Goal: Task Accomplishment & Management: Complete application form

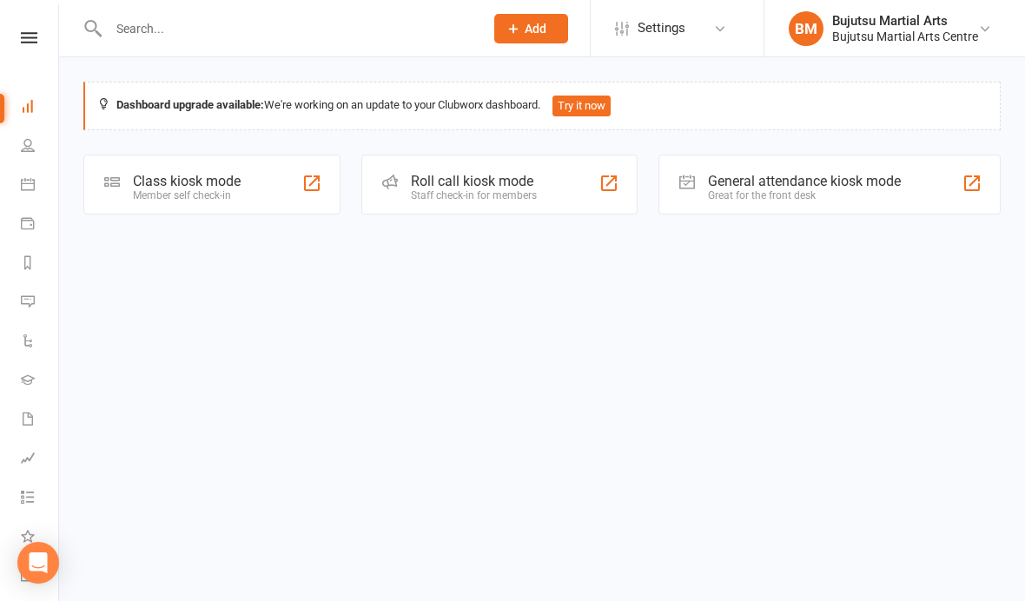
click at [311, 38] on input "text" at bounding box center [287, 28] width 368 height 24
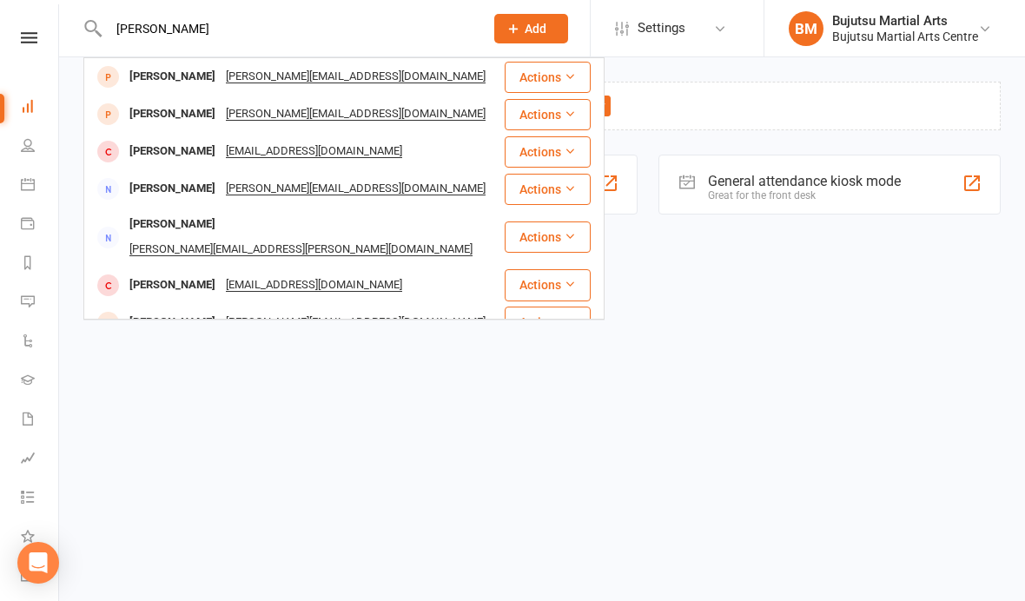
type input "[PERSON_NAME]"
click at [173, 72] on div "[PERSON_NAME]" at bounding box center [172, 76] width 96 height 25
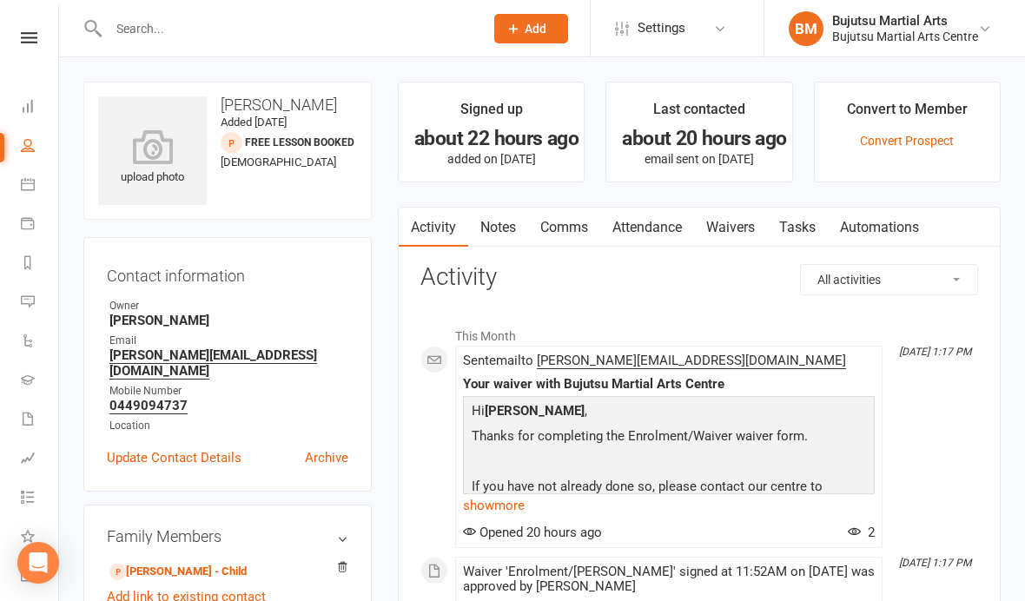
click at [732, 224] on link "Waivers" at bounding box center [730, 228] width 73 height 40
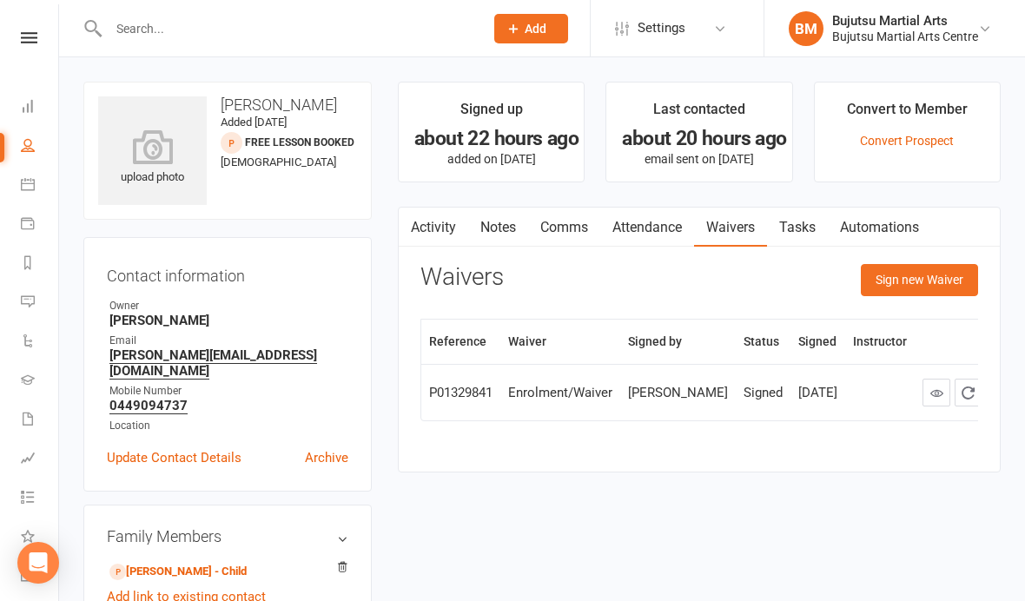
click at [891, 279] on button "Sign new Waiver" at bounding box center [919, 279] width 117 height 31
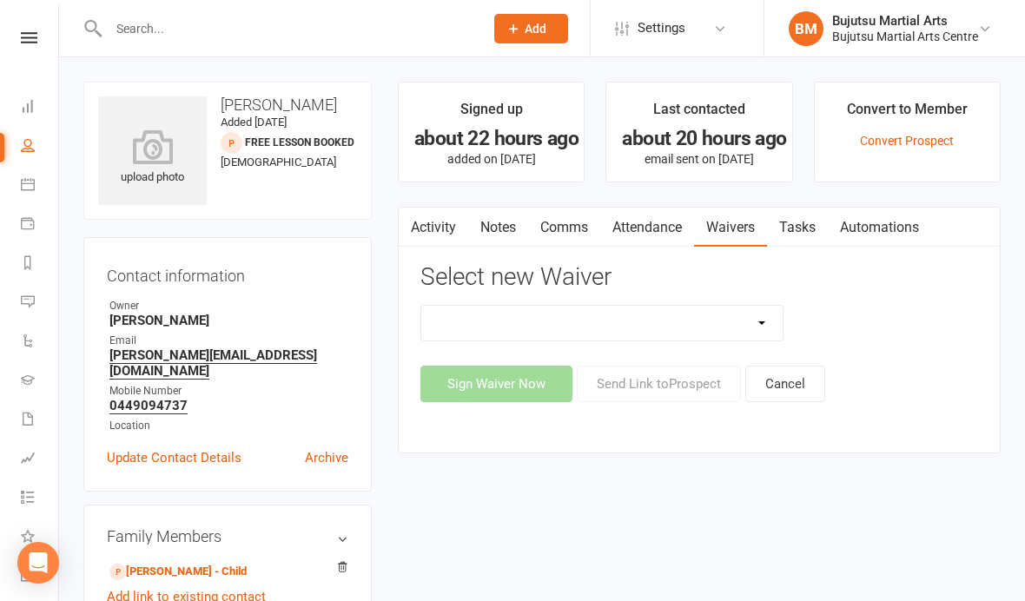
click at [665, 307] on select "Bujutsu Child Care Kids Karate Program Cash Upfront Membership Application Chan…" at bounding box center [601, 323] width 361 height 35
select select "272"
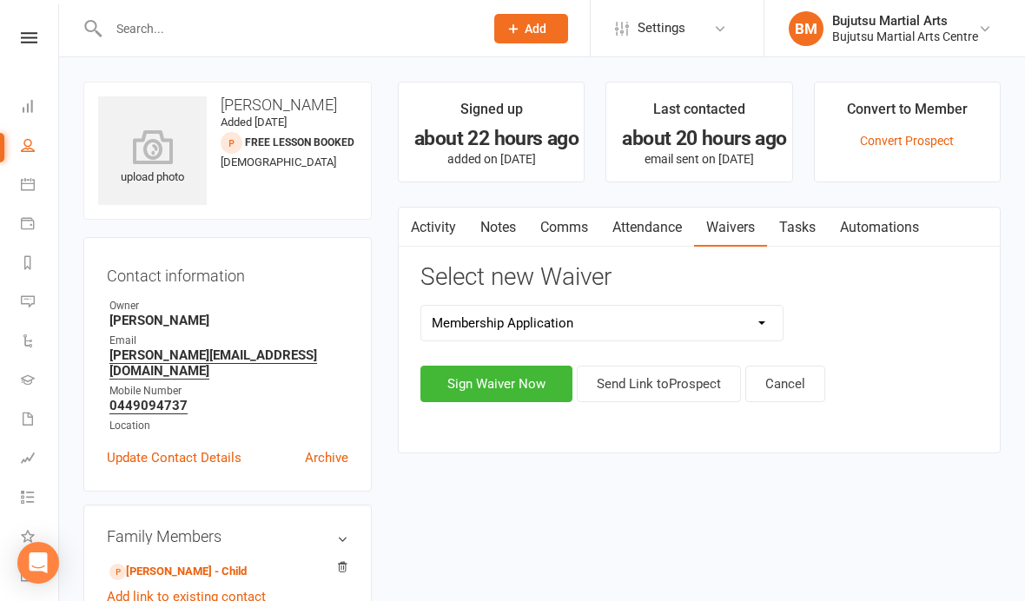
click at [526, 375] on button "Sign Waiver Now" at bounding box center [496, 384] width 152 height 36
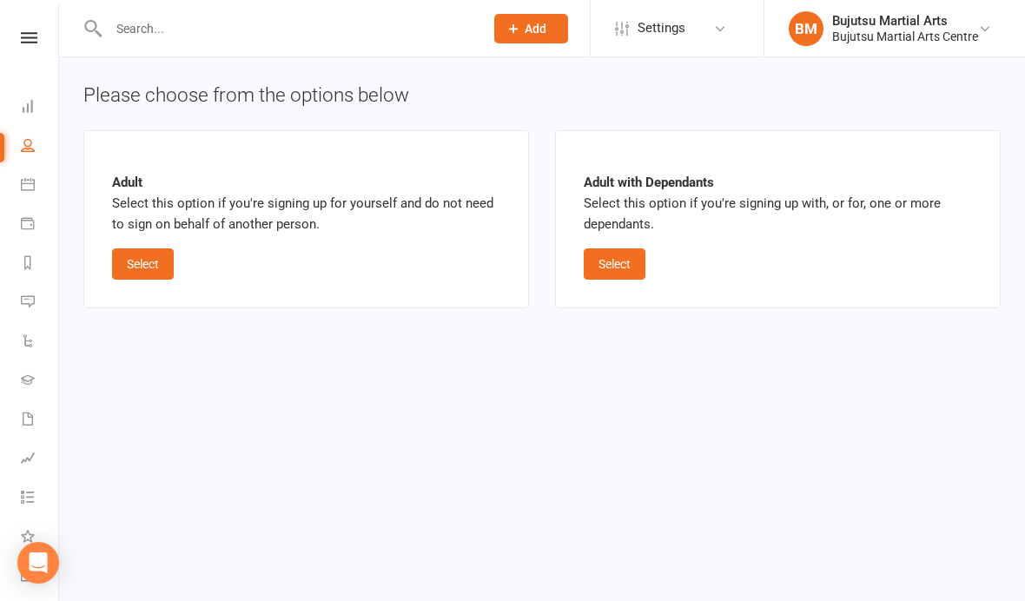
click at [614, 258] on button "Select" at bounding box center [615, 263] width 62 height 31
select select "bank_account"
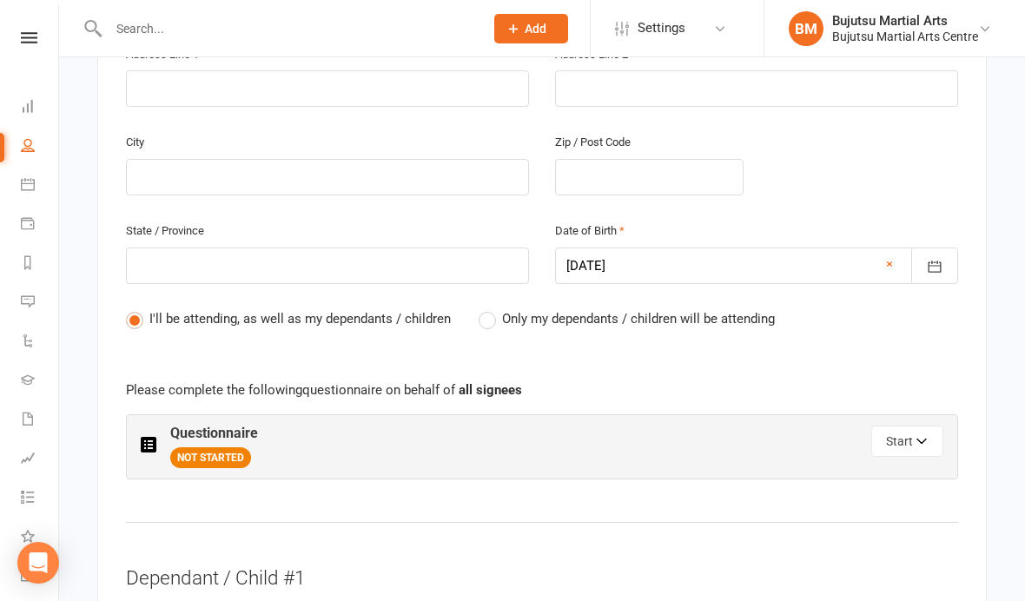
scroll to position [692, 0]
